Goal: Information Seeking & Learning: Find specific fact

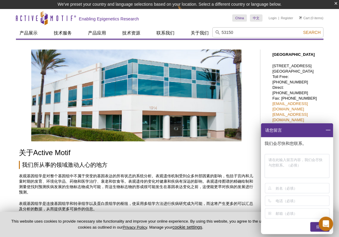
type input "53150"
click at [301, 30] on button "Search" at bounding box center [311, 32] width 21 height 5
click at [308, 32] on span "Search" at bounding box center [311, 32] width 17 height 5
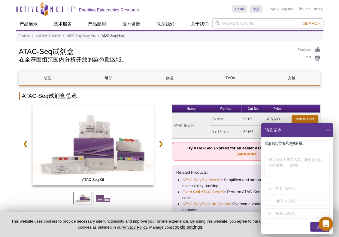
click at [325, 130] on span at bounding box center [328, 130] width 10 height 14
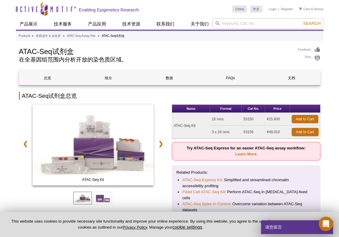
drag, startPoint x: 229, startPoint y: 132, endPoint x: 211, endPoint y: 134, distance: 18.4
click at [211, 134] on td "3 x 16 rxns" at bounding box center [226, 132] width 32 height 13
copy td "3 x 16 rxns"
